Goal: Check status: Check status

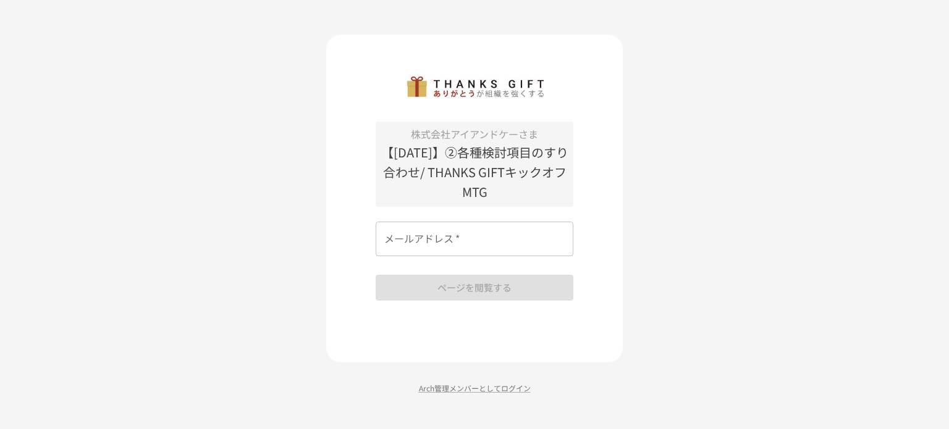
click at [507, 249] on input "メールアドレス   *" at bounding box center [475, 239] width 198 height 35
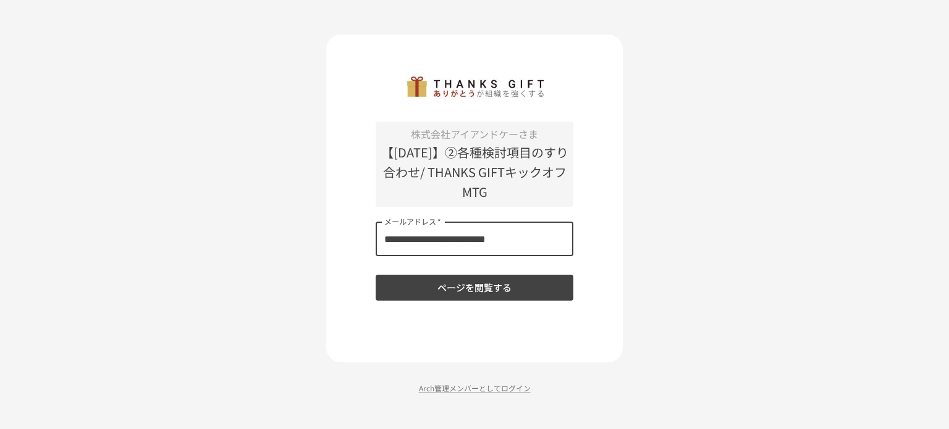
type input "**********"
click at [502, 288] on button "ページを閲覧する" at bounding box center [475, 288] width 198 height 26
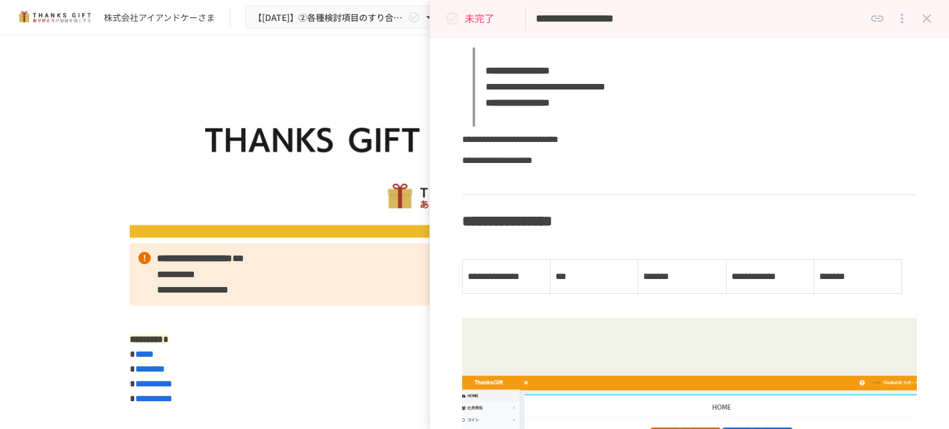
scroll to position [2471, 0]
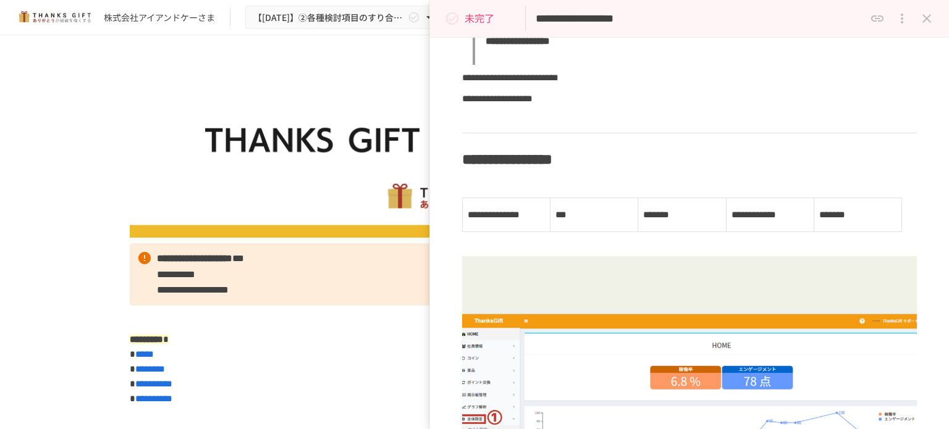
click at [474, 23] on p "未完了" at bounding box center [479, 19] width 30 height 16
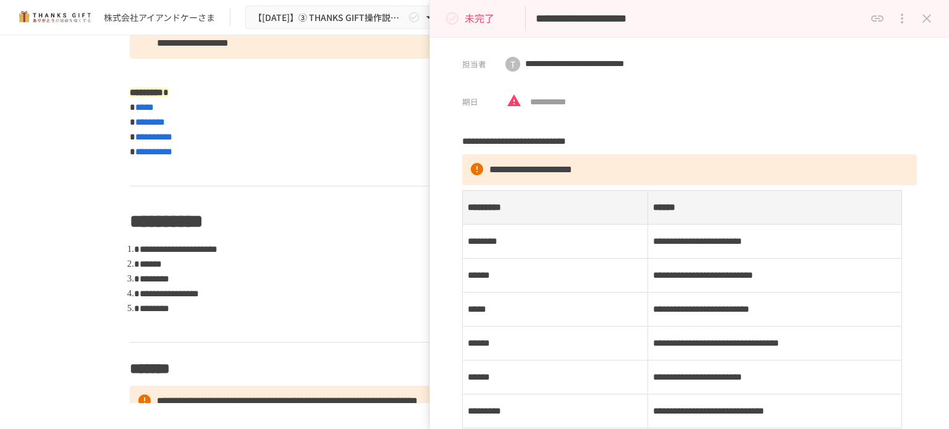
click at [452, 20] on icon "status" at bounding box center [452, 18] width 15 height 15
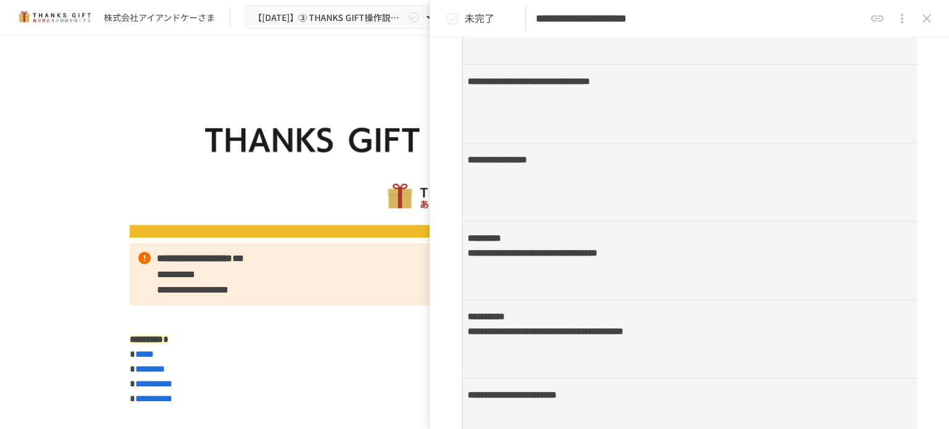
scroll to position [247, 0]
